Goal: Information Seeking & Learning: Learn about a topic

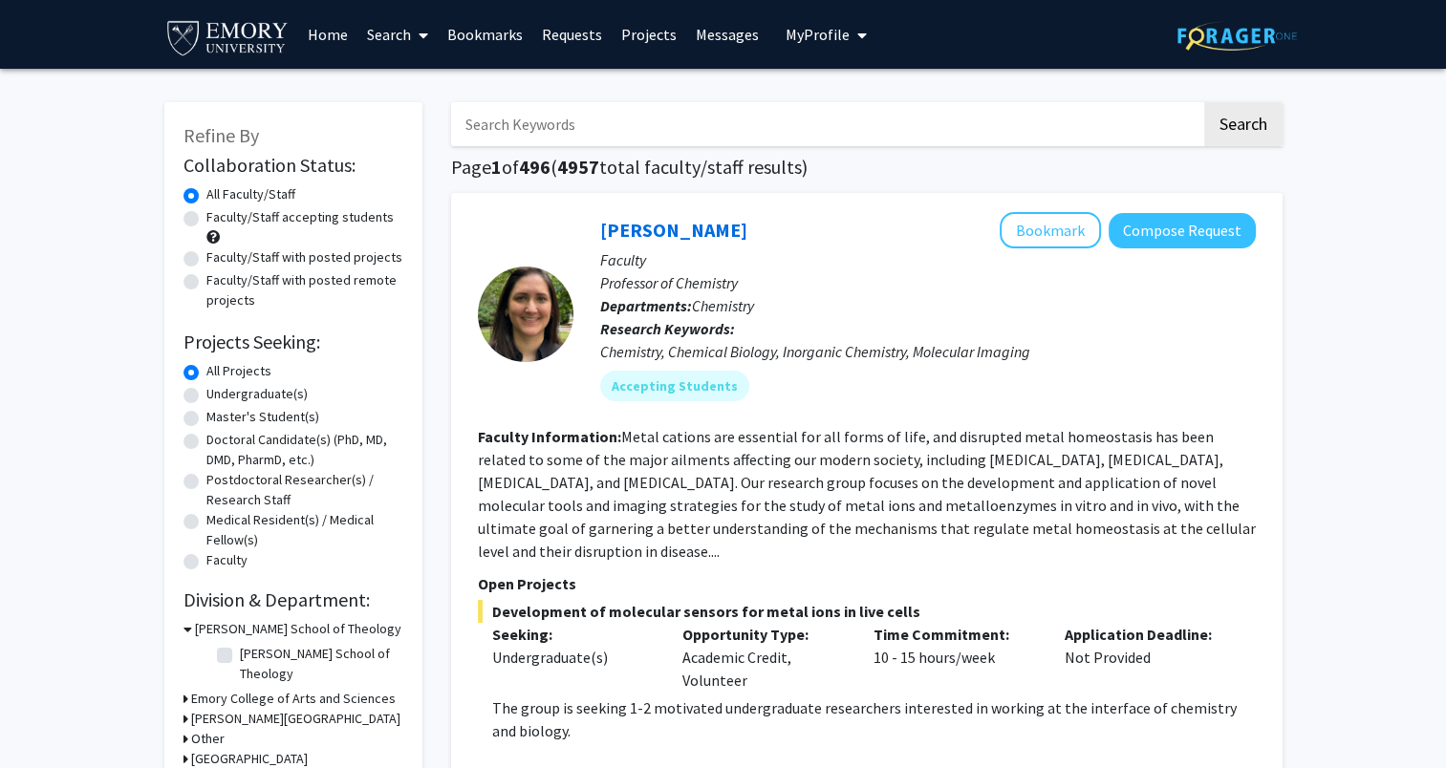
click at [275, 382] on div "All Projects" at bounding box center [294, 372] width 220 height 23
click at [270, 391] on label "Undergraduate(s)" at bounding box center [256, 394] width 101 height 20
click at [219, 391] on input "Undergraduate(s)" at bounding box center [212, 390] width 12 height 12
radio input "true"
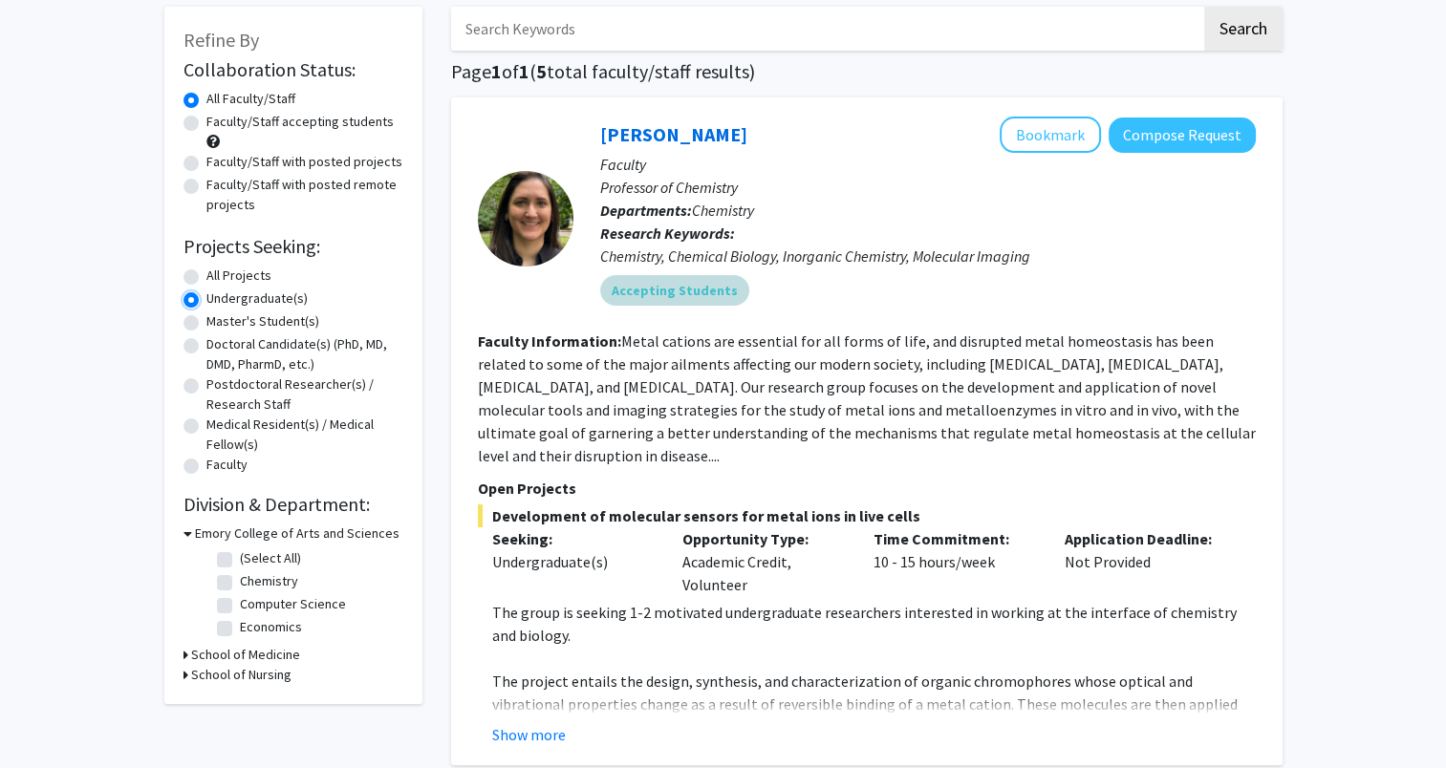
scroll to position [99, 0]
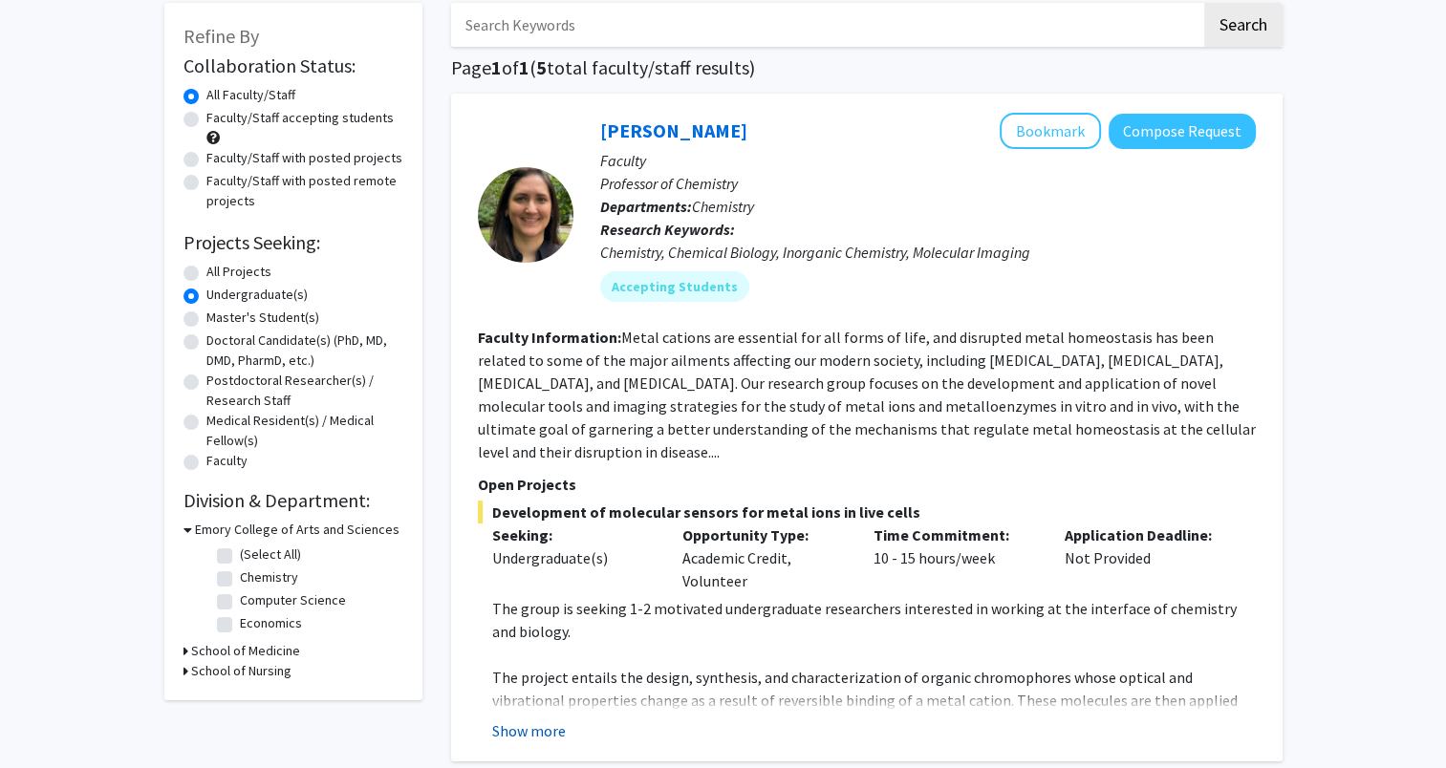
click at [528, 720] on button "Show more" at bounding box center [529, 731] width 74 height 23
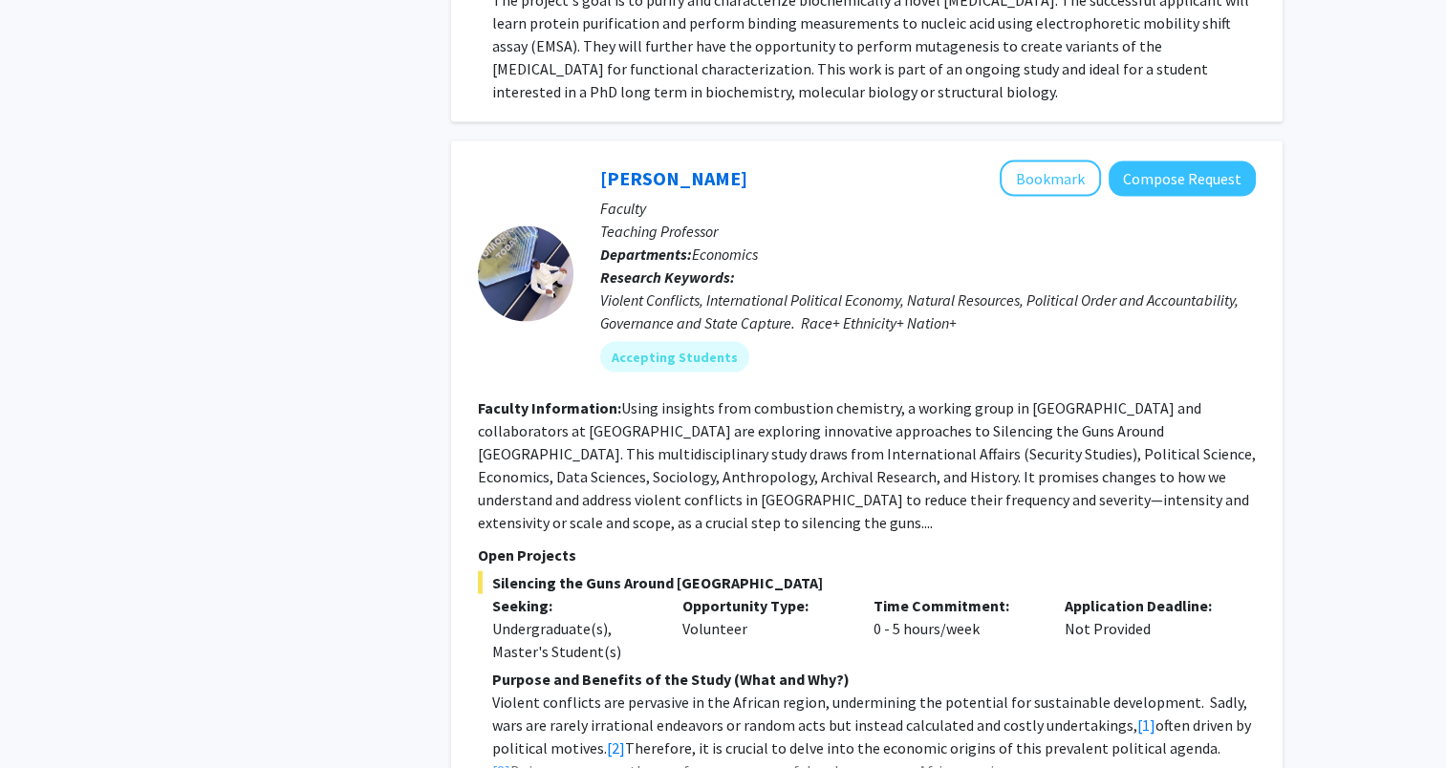
scroll to position [4013, 0]
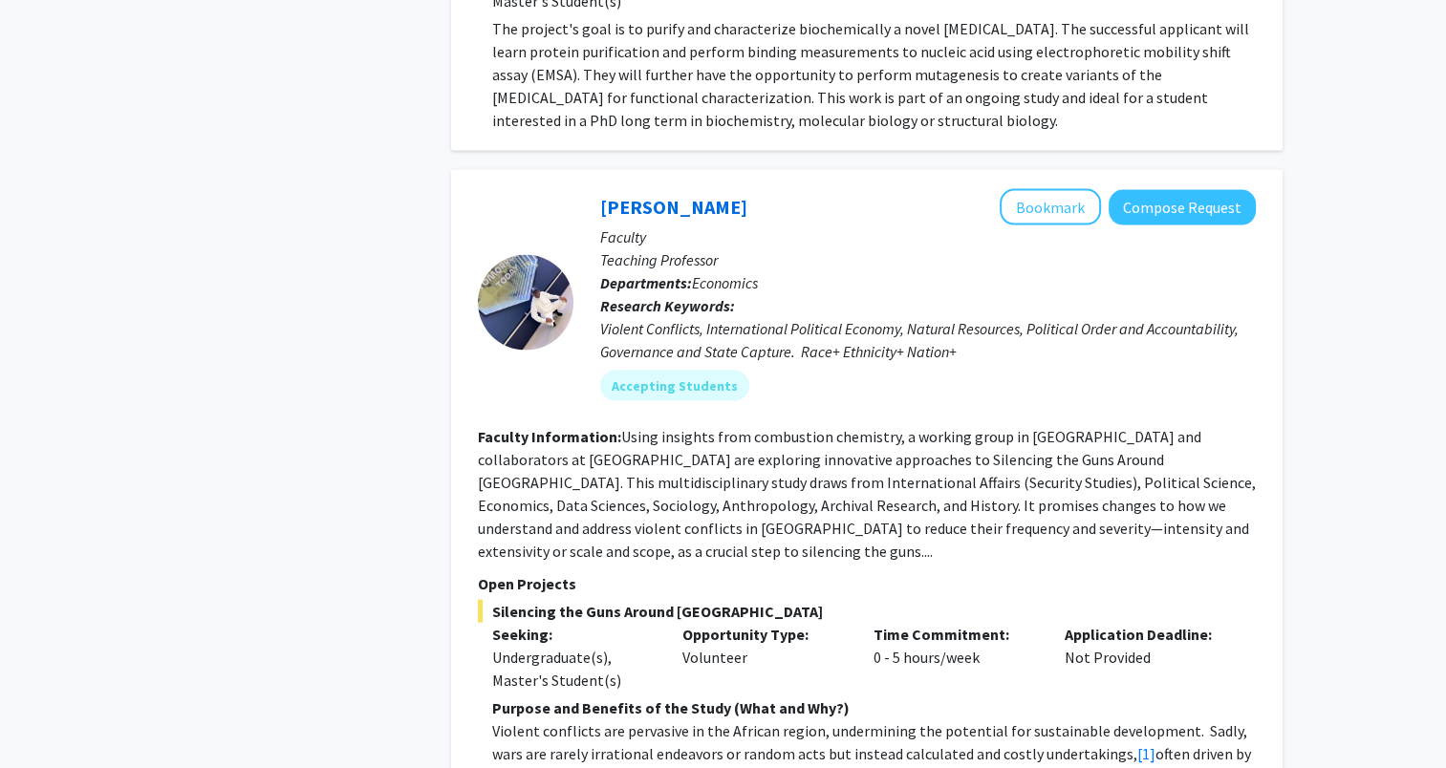
scroll to position [3976, 0]
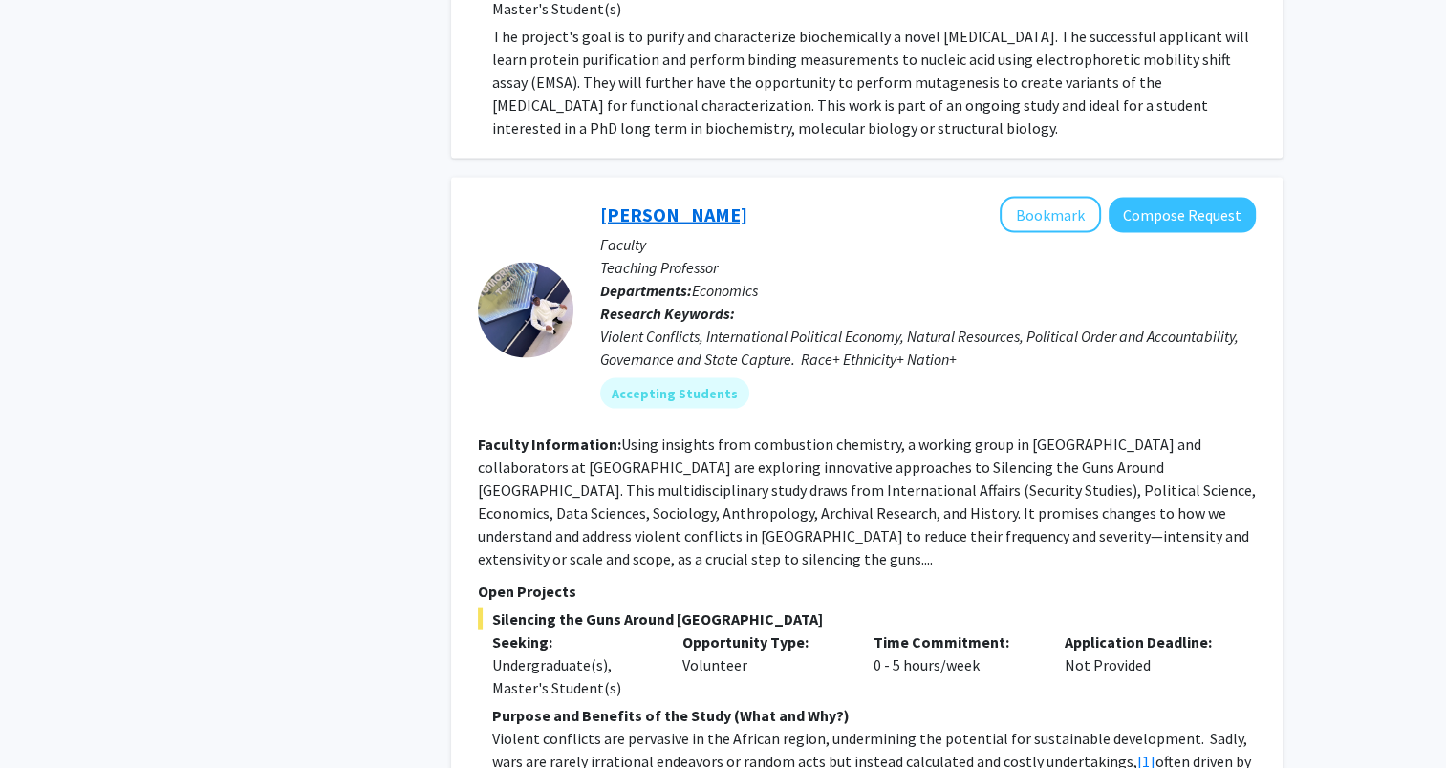
click at [681, 203] on link "[PERSON_NAME]" at bounding box center [673, 215] width 147 height 24
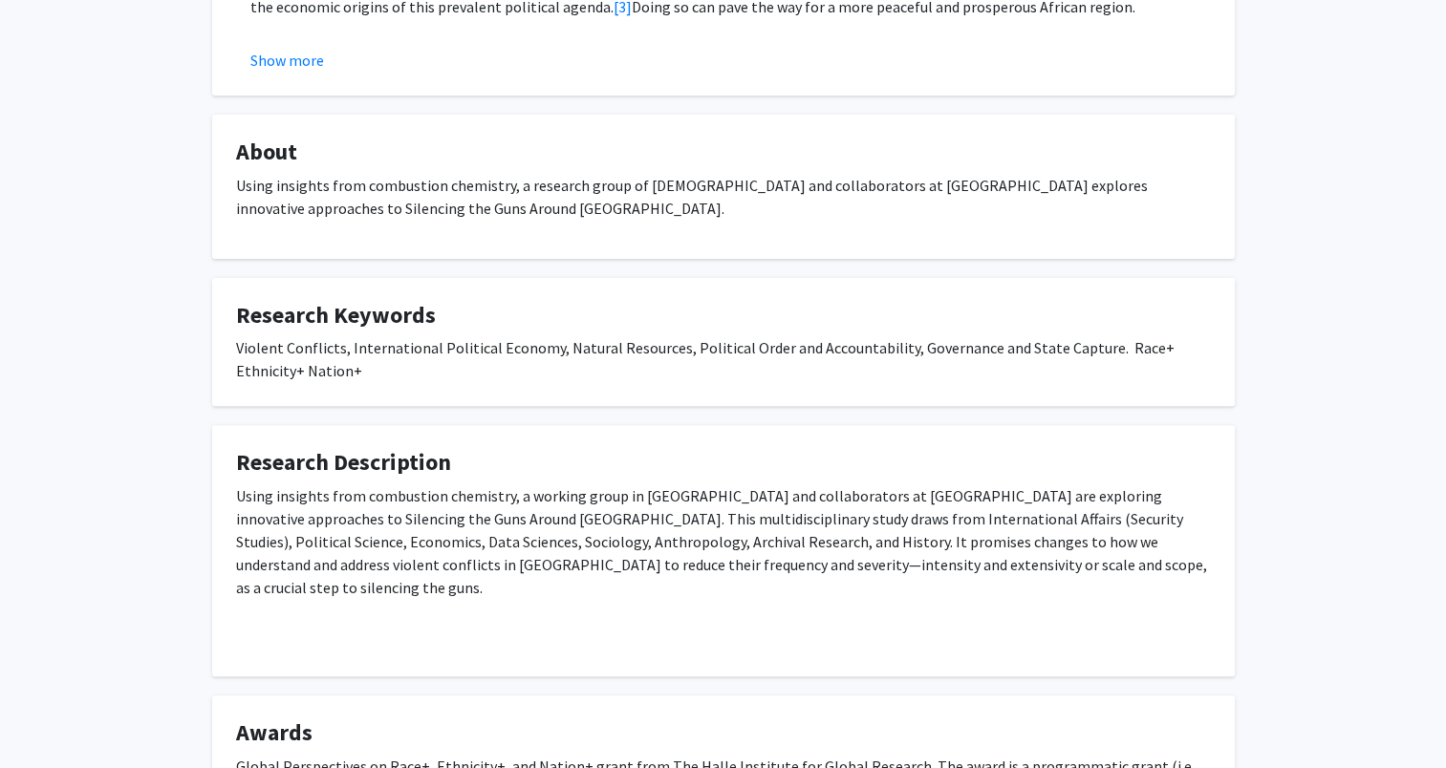
scroll to position [596, 0]
